Goal: Task Accomplishment & Management: Manage account settings

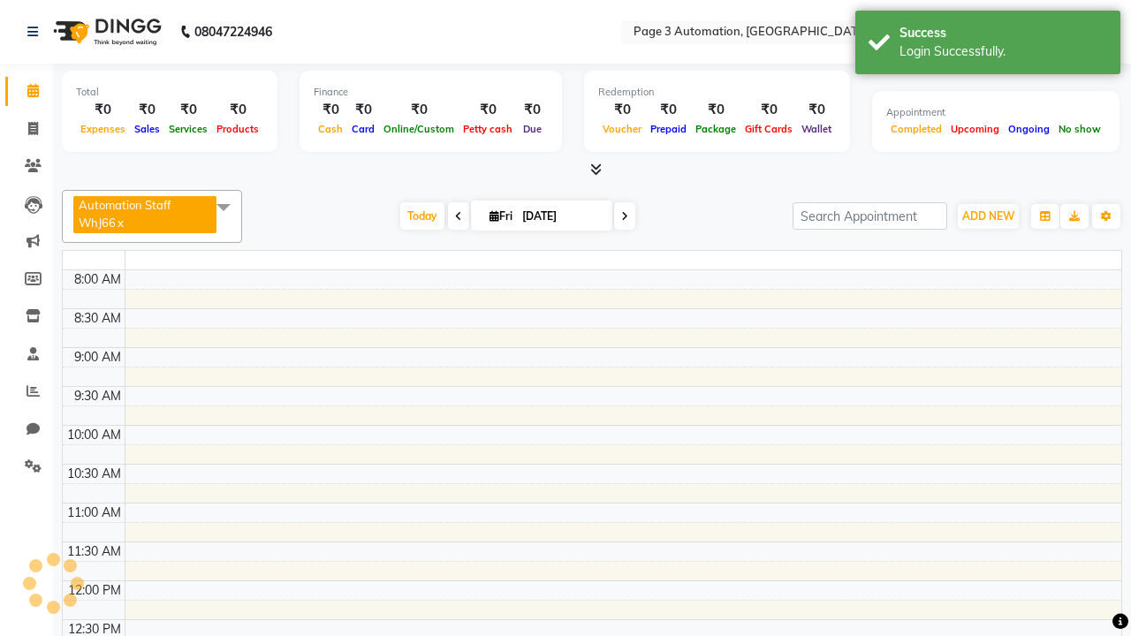
select select "en"
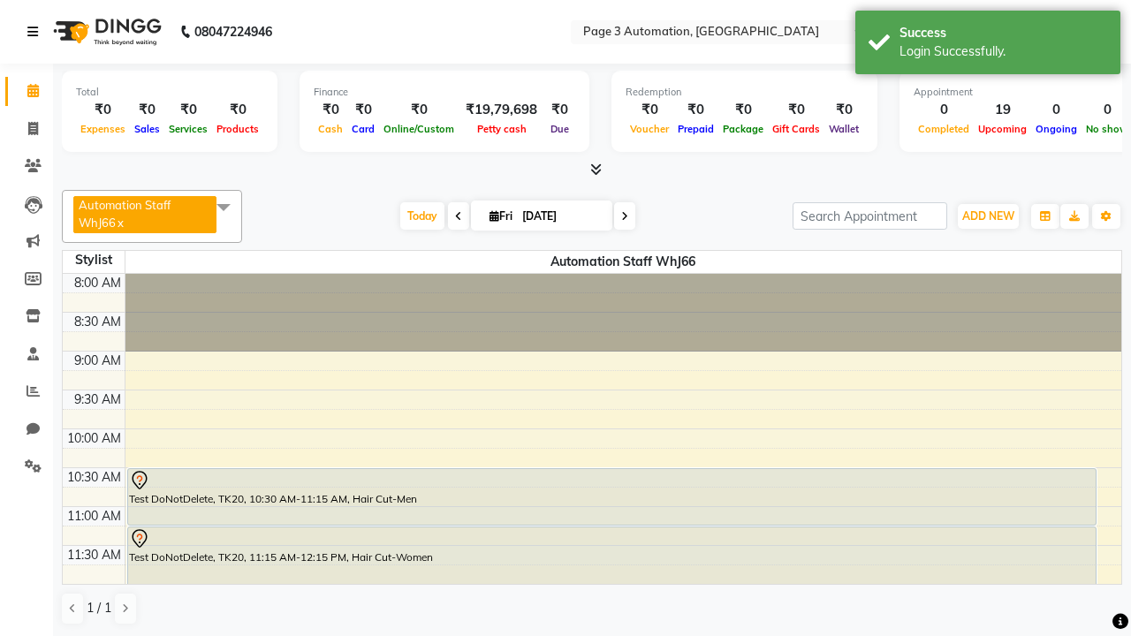
click at [36, 32] on icon at bounding box center [32, 32] width 11 height 12
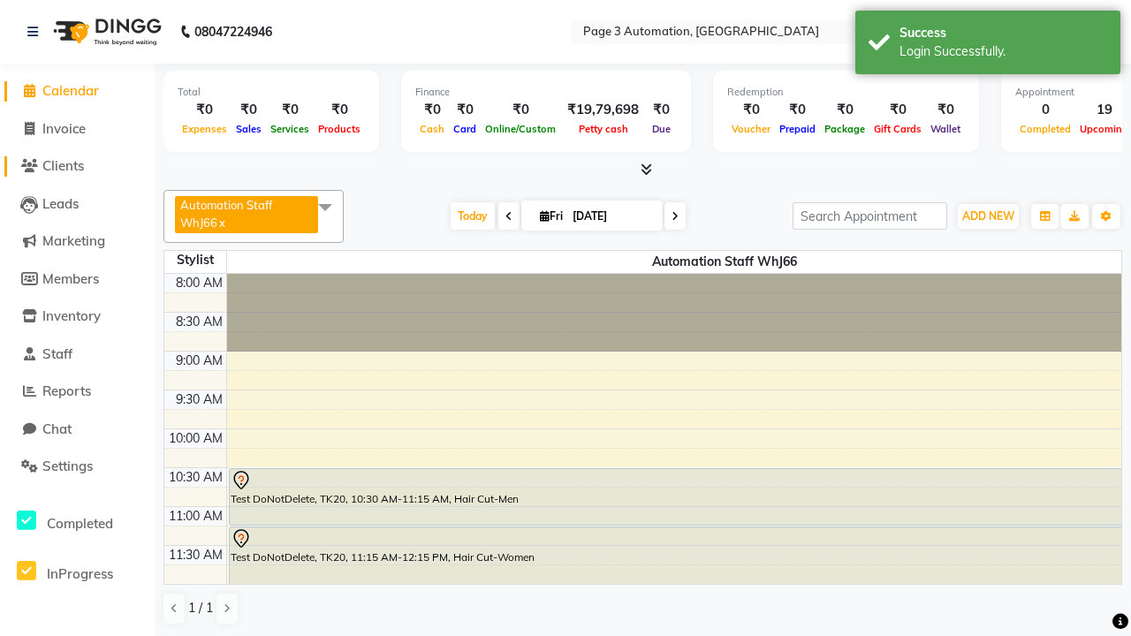
click at [77, 166] on span "Clients" at bounding box center [63, 165] width 42 height 17
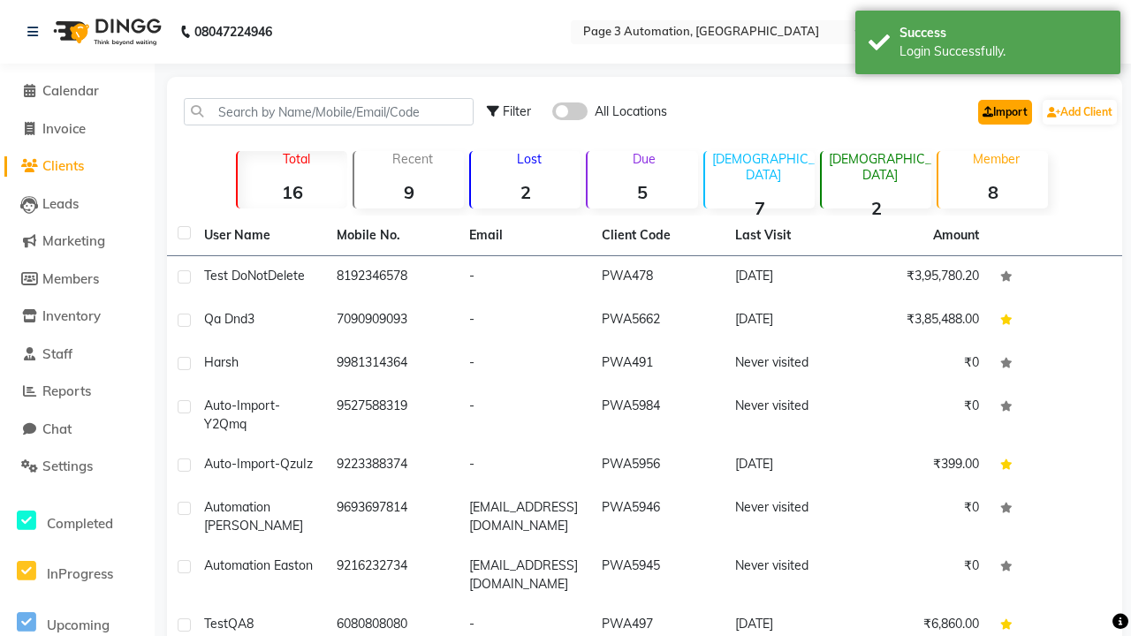
click at [1001, 111] on link "Import" at bounding box center [1005, 112] width 54 height 25
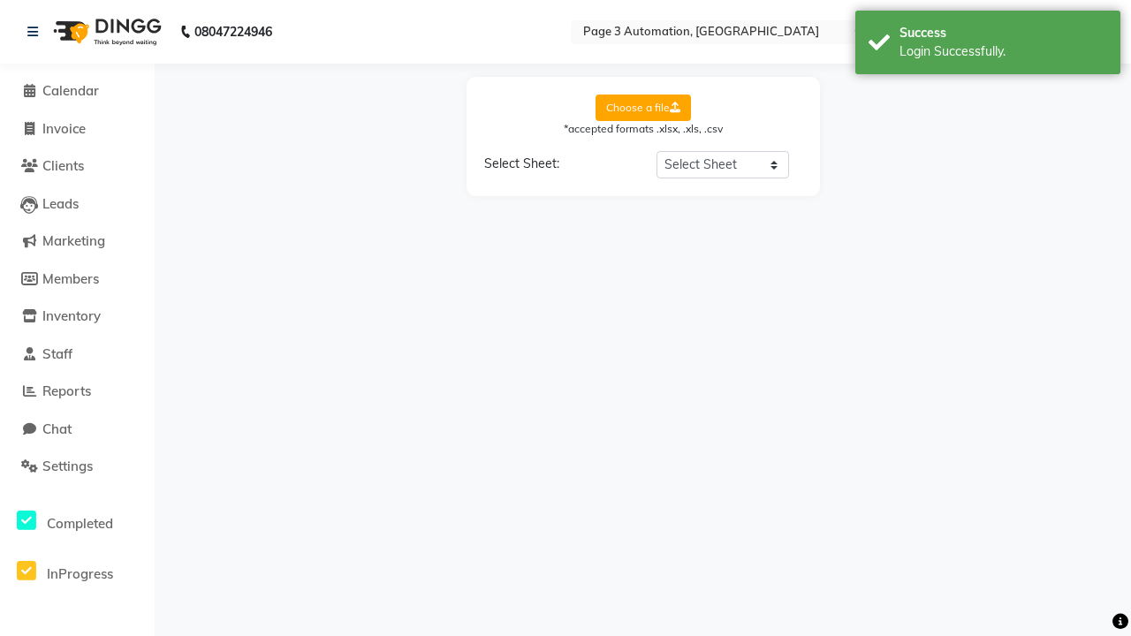
select select "Sheet1"
select select "name"
select select "number"
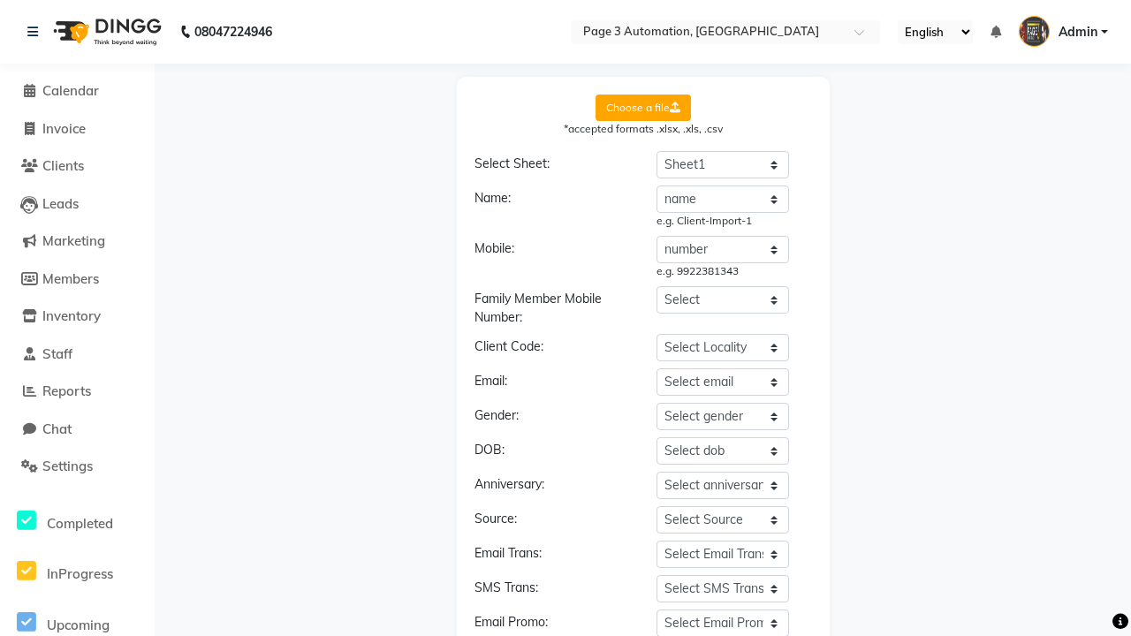
scroll to position [189, 0]
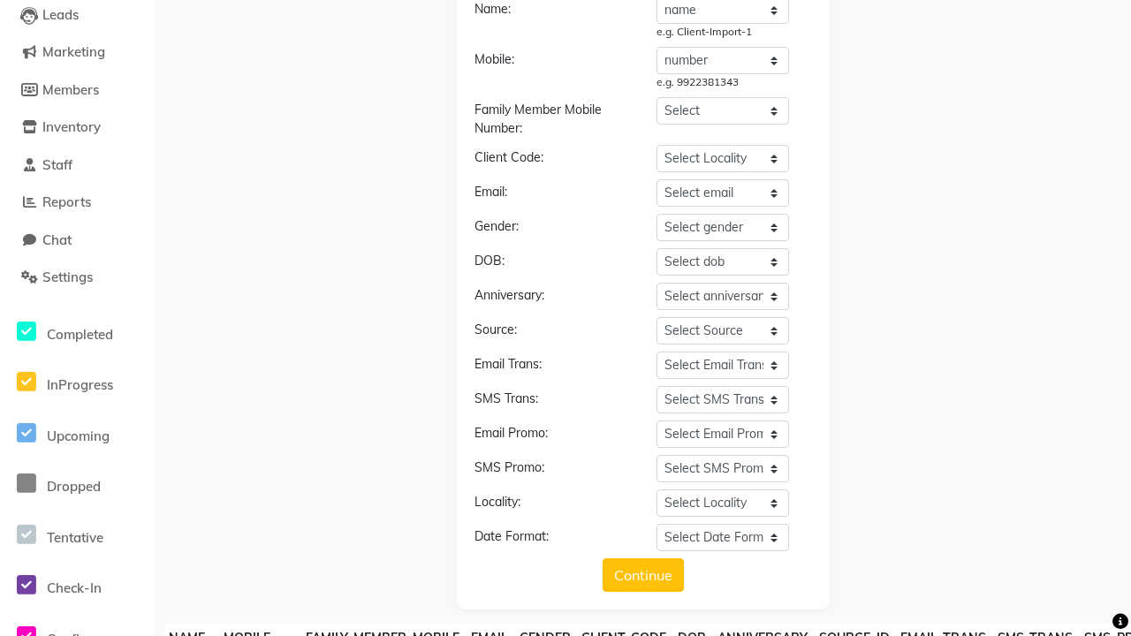
type input "YOGD123"
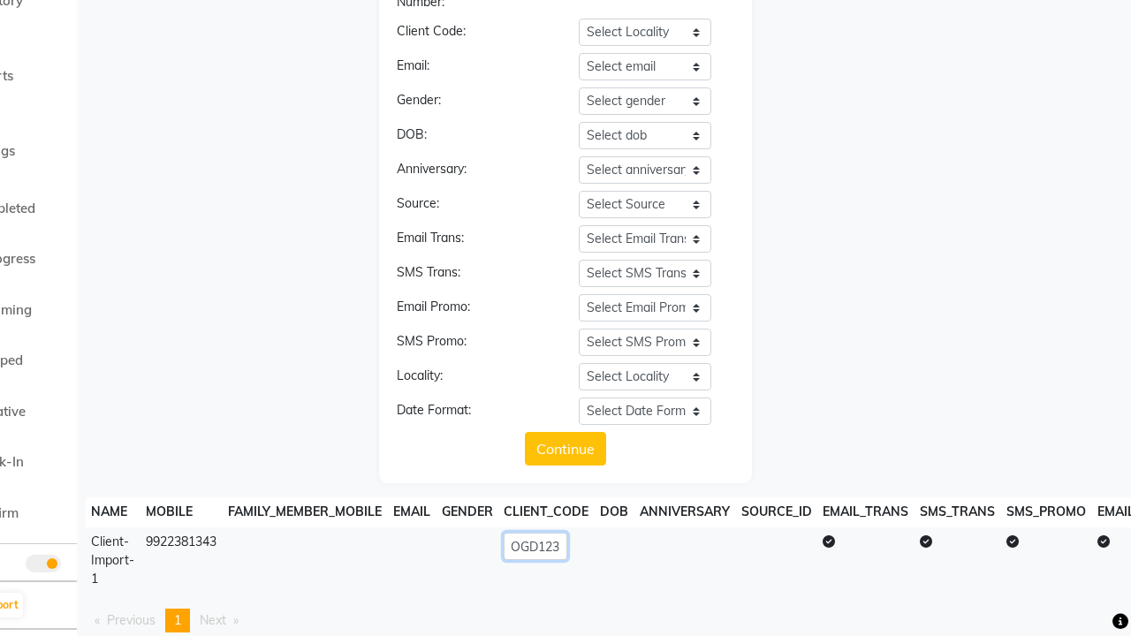
scroll to position [386, 0]
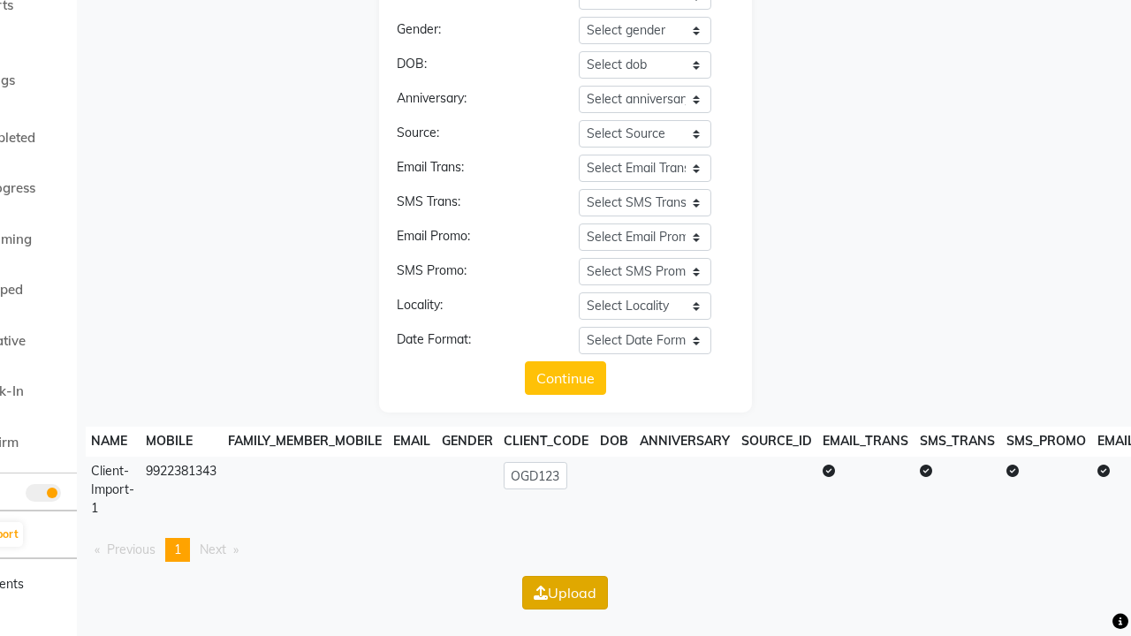
click at [565, 592] on button "Upload" at bounding box center [565, 593] width 86 height 34
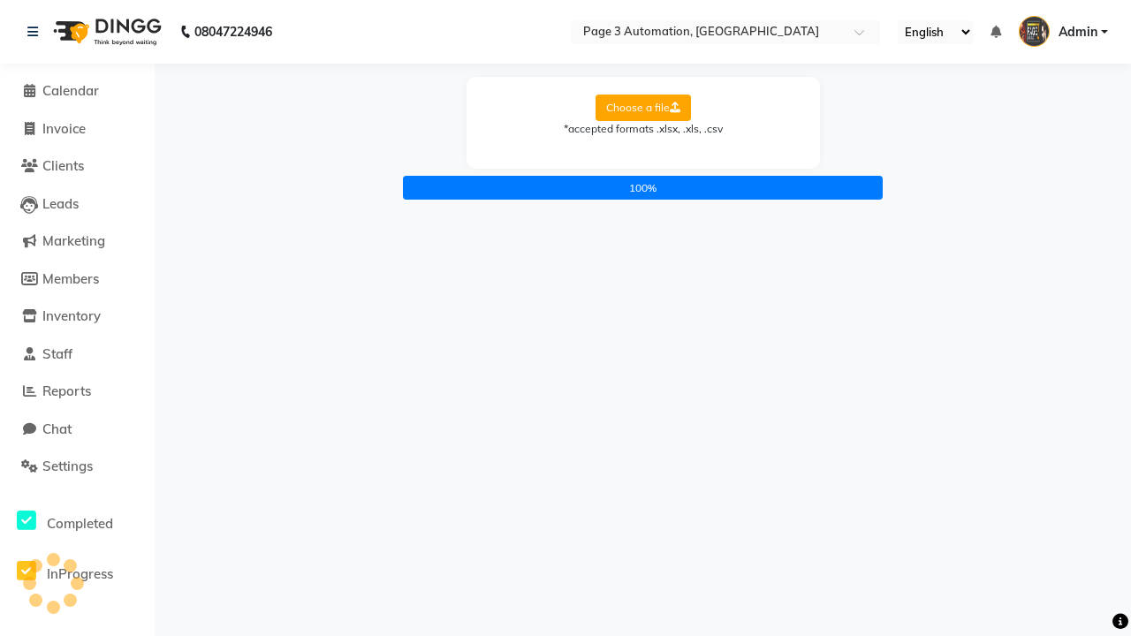
scroll to position [0, 0]
click at [36, 32] on icon at bounding box center [32, 32] width 11 height 12
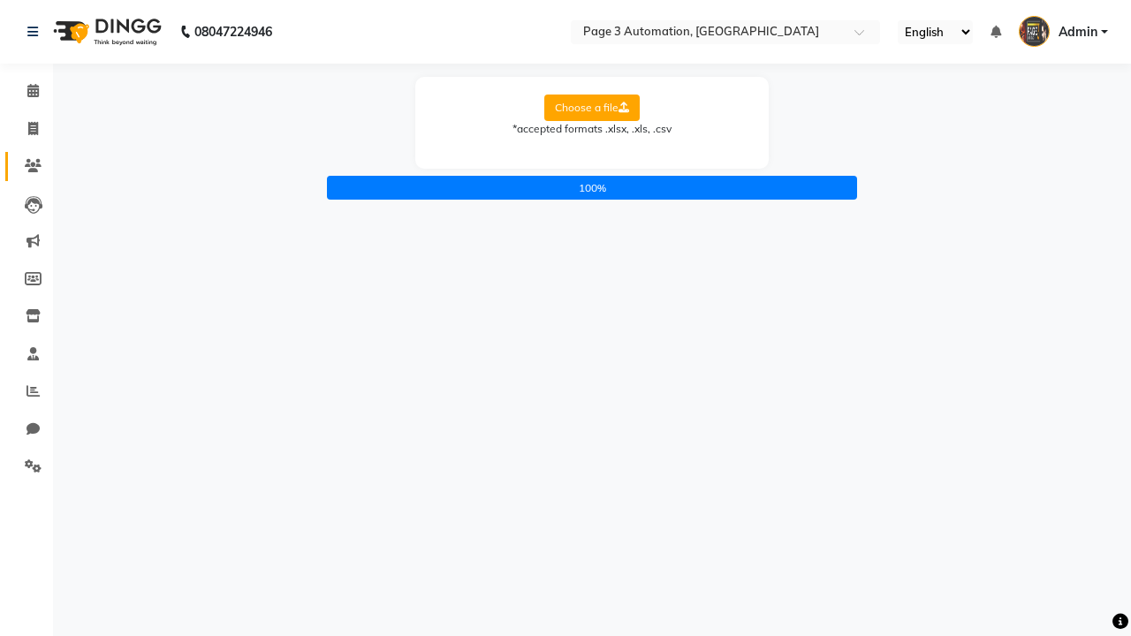
click at [27, 166] on icon at bounding box center [33, 165] width 17 height 13
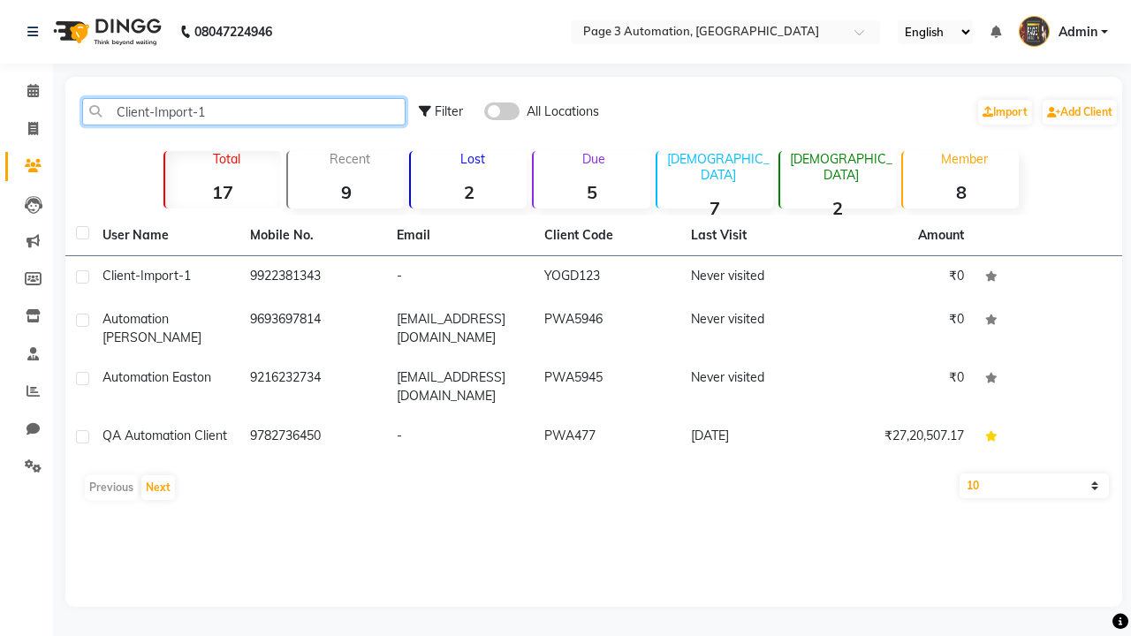
type input "Client-Import-1"
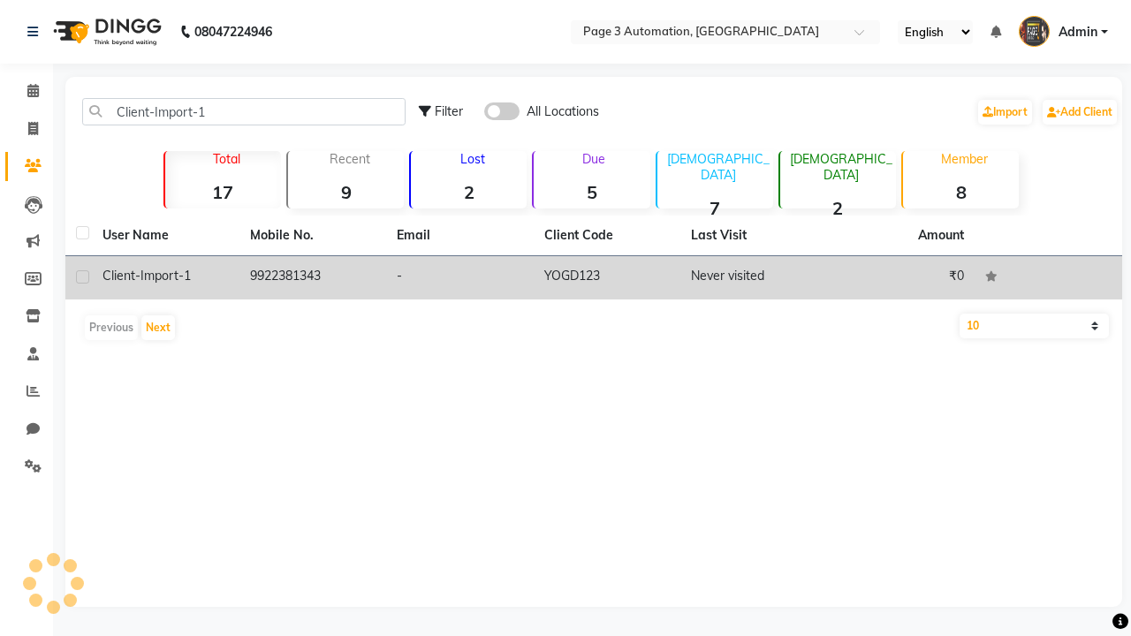
click at [82, 277] on label at bounding box center [82, 276] width 13 height 13
click at [82, 277] on input "checkbox" at bounding box center [81, 277] width 11 height 11
checkbox input "true"
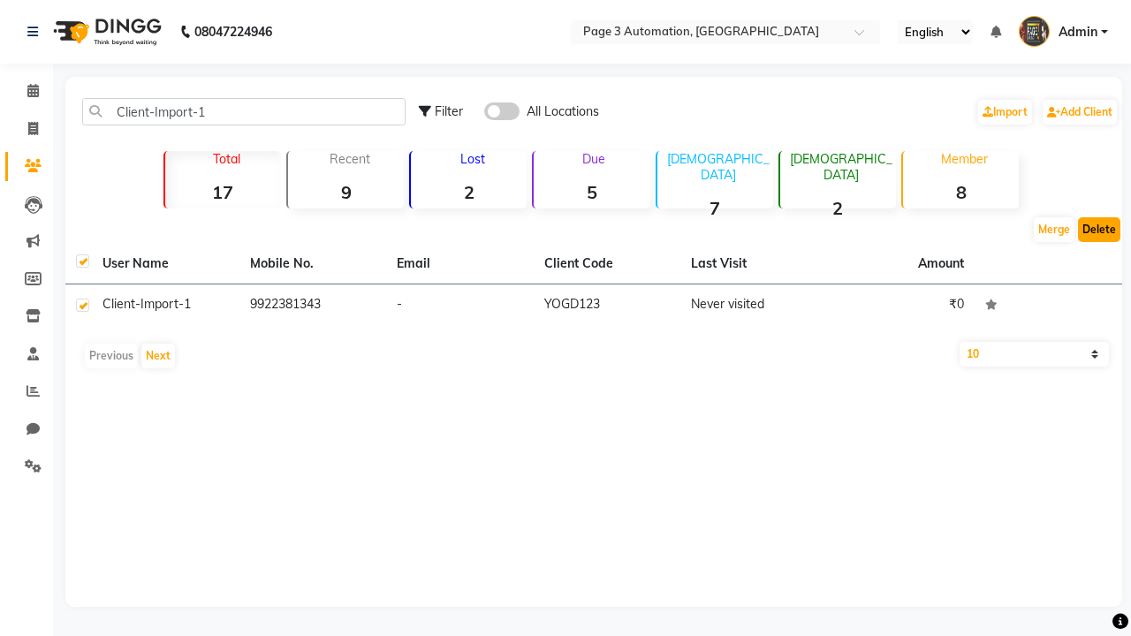
click at [1099, 230] on button "Delete" at bounding box center [1099, 229] width 42 height 25
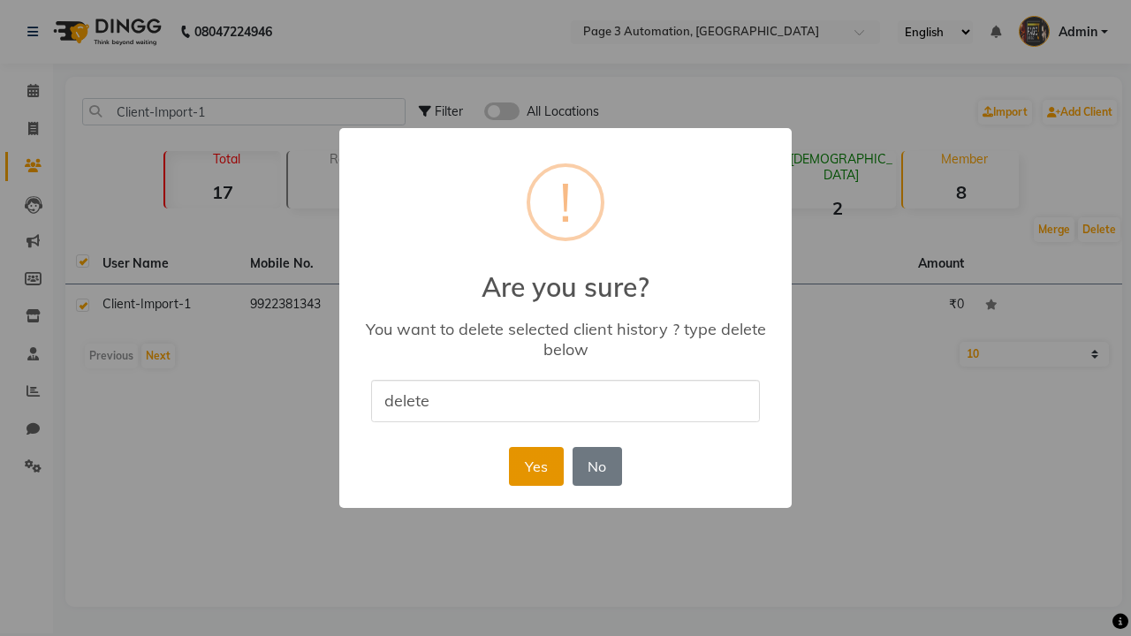
type input "delete"
click at [536, 466] on button "Yes" at bounding box center [536, 466] width 54 height 39
